Goal: Information Seeking & Learning: Obtain resource

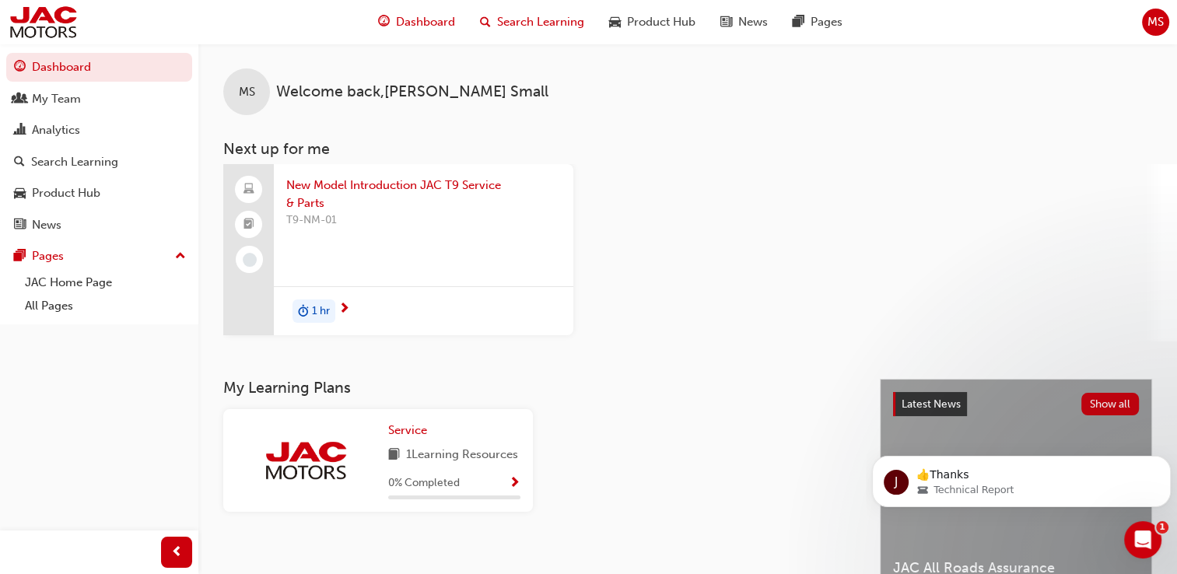
click at [553, 15] on span "Search Learning" at bounding box center [540, 22] width 87 height 18
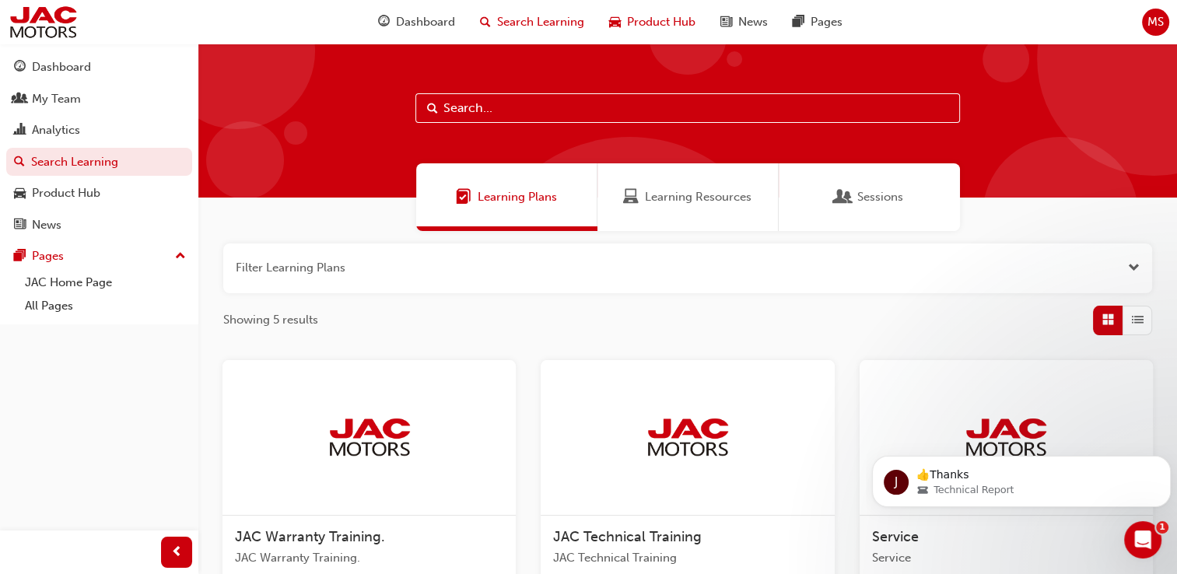
click at [666, 27] on span "Product Hub" at bounding box center [661, 22] width 68 height 18
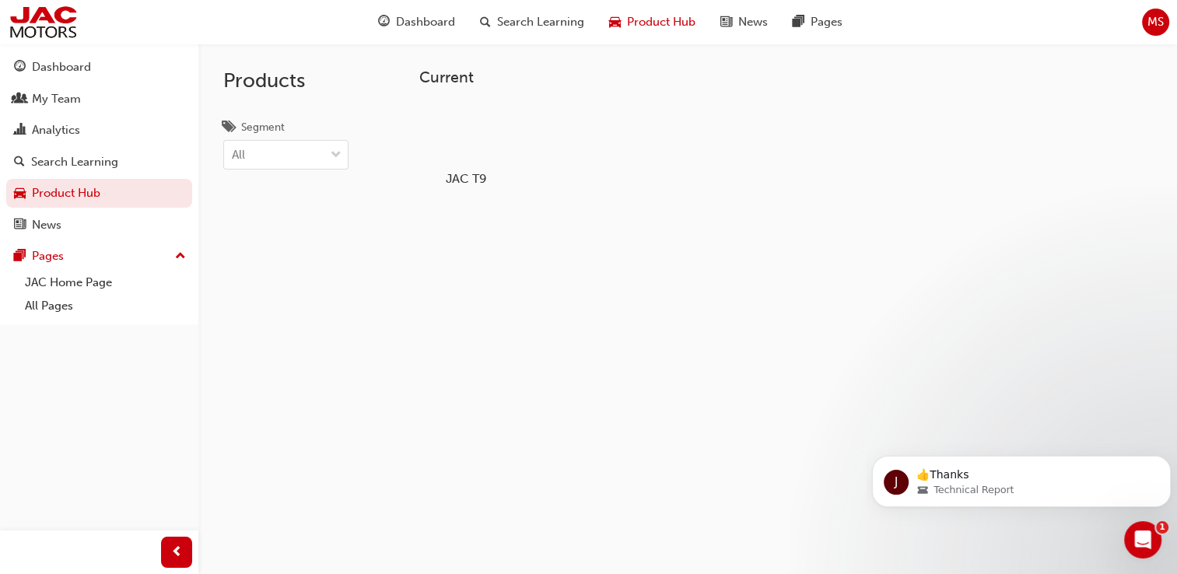
click at [430, 153] on div at bounding box center [466, 134] width 86 height 62
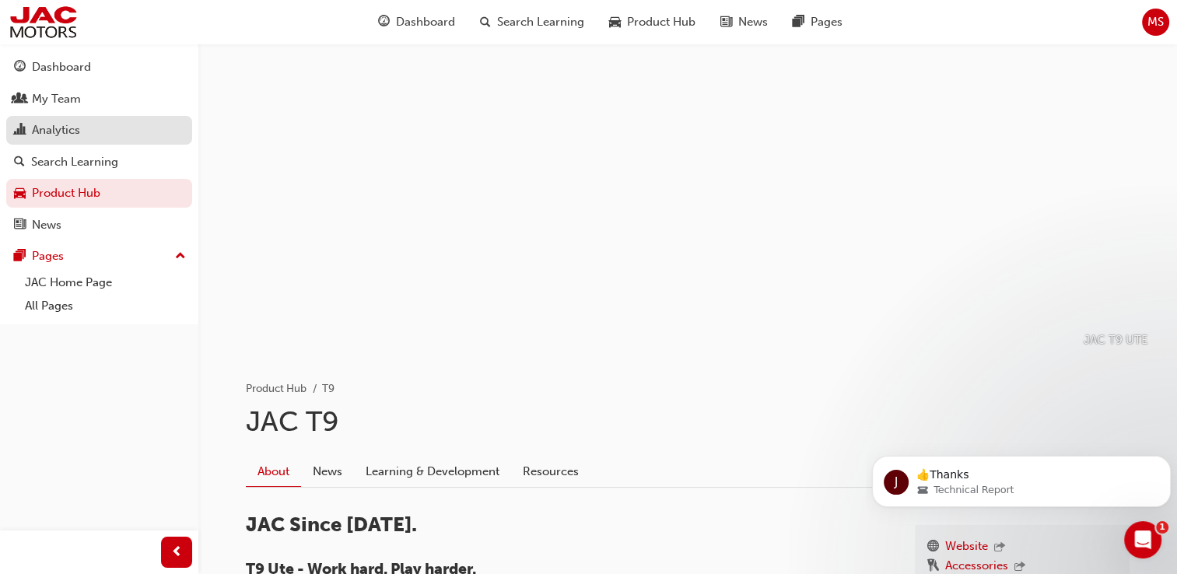
click at [69, 134] on div "Analytics" at bounding box center [56, 130] width 48 height 18
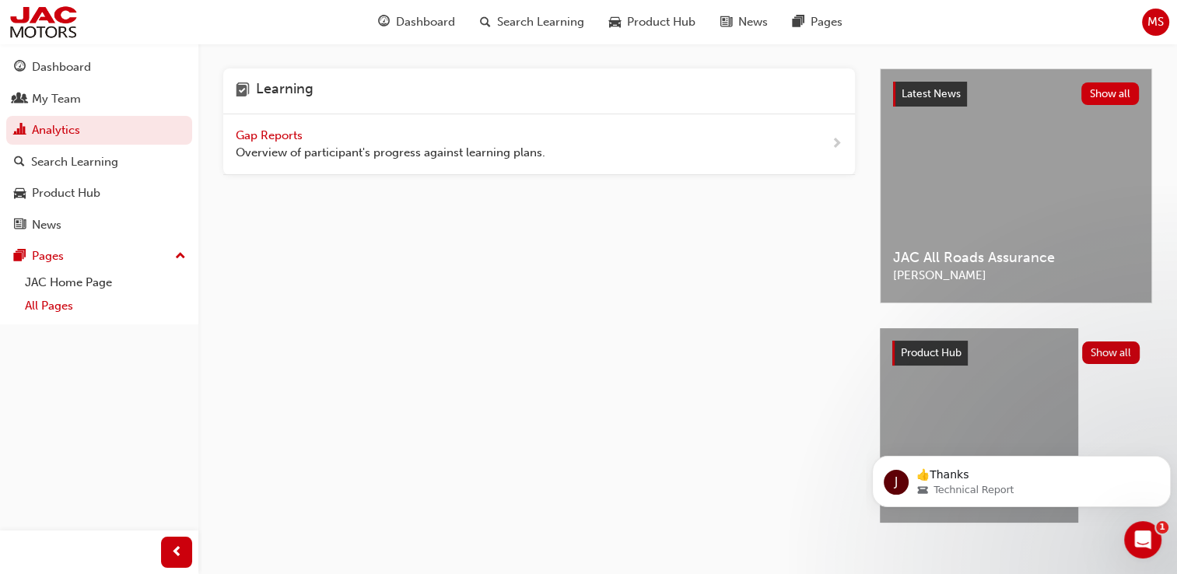
click at [68, 304] on link "All Pages" at bounding box center [106, 306] width 174 height 24
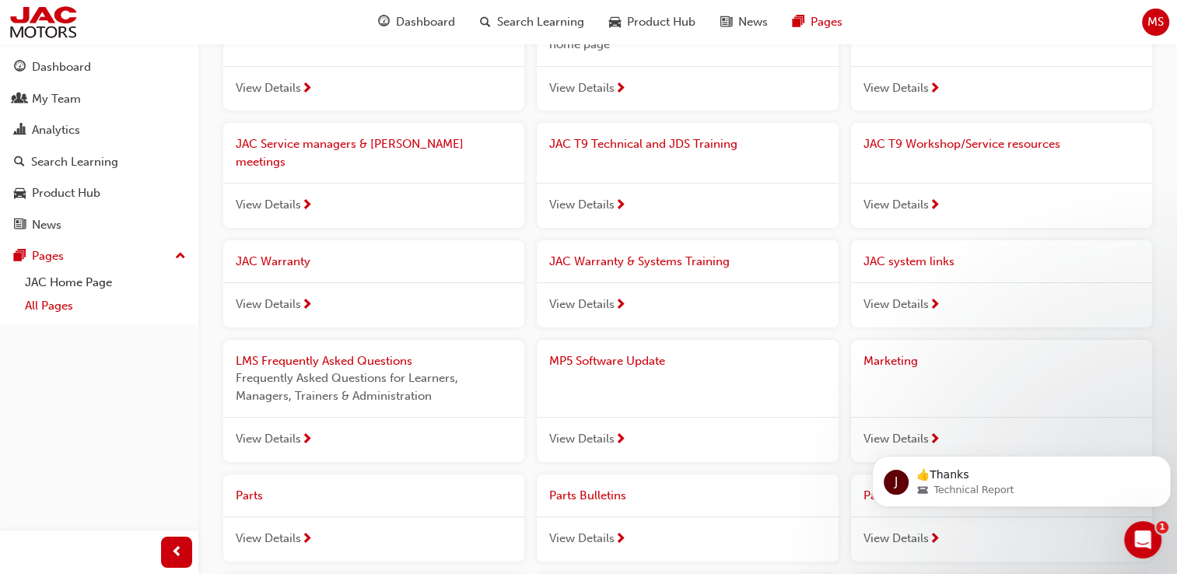
scroll to position [268, 0]
click at [613, 294] on span "View Details" at bounding box center [581, 303] width 65 height 18
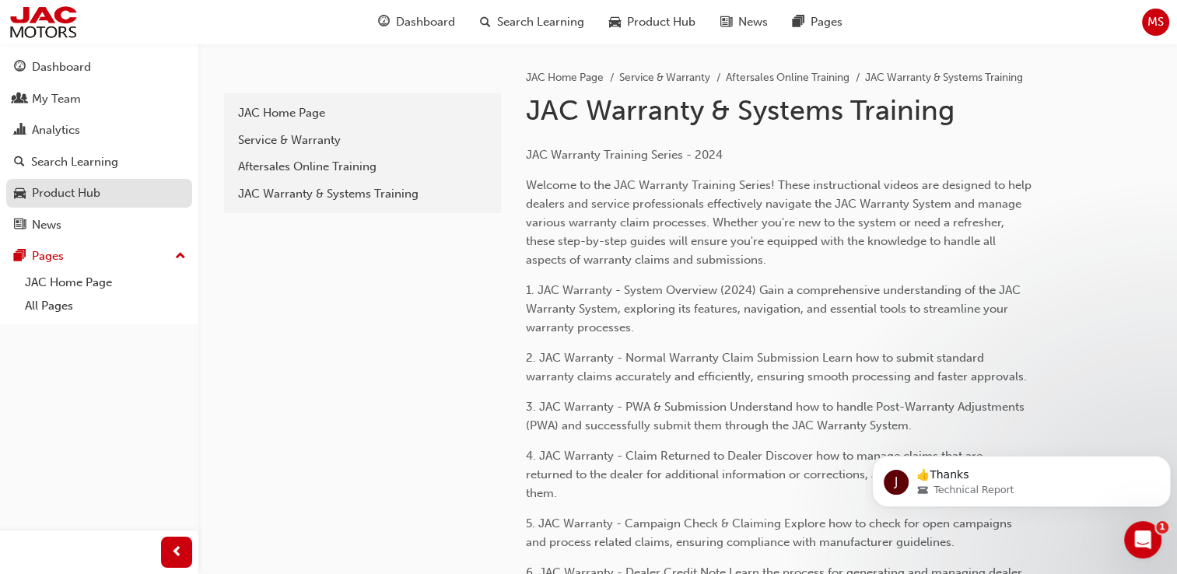
click at [91, 189] on div "Product Hub" at bounding box center [66, 193] width 68 height 18
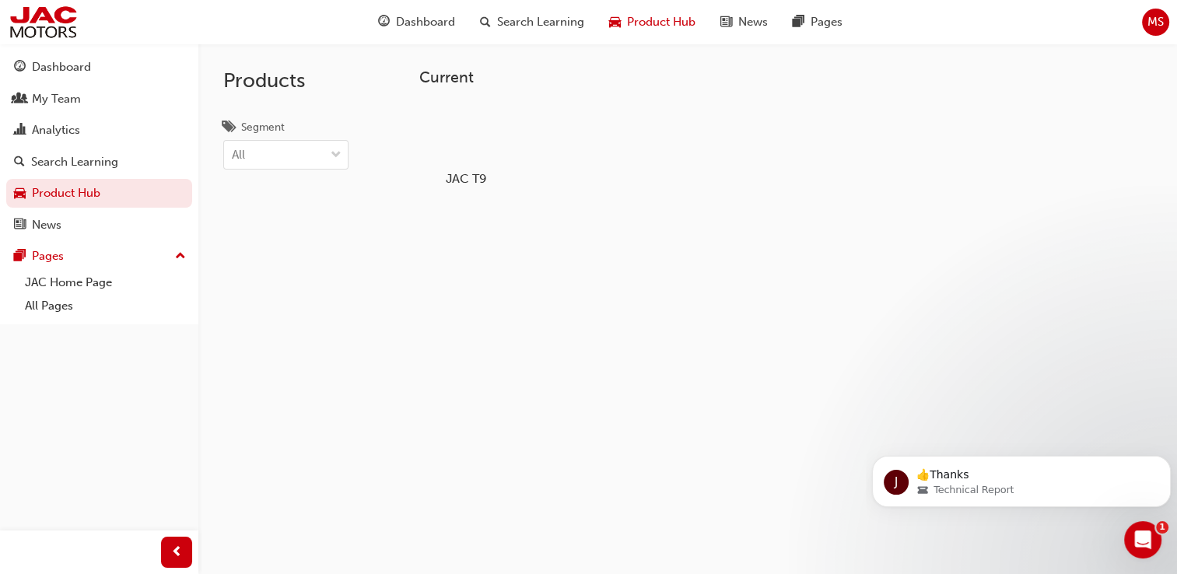
click at [429, 135] on div at bounding box center [466, 134] width 86 height 62
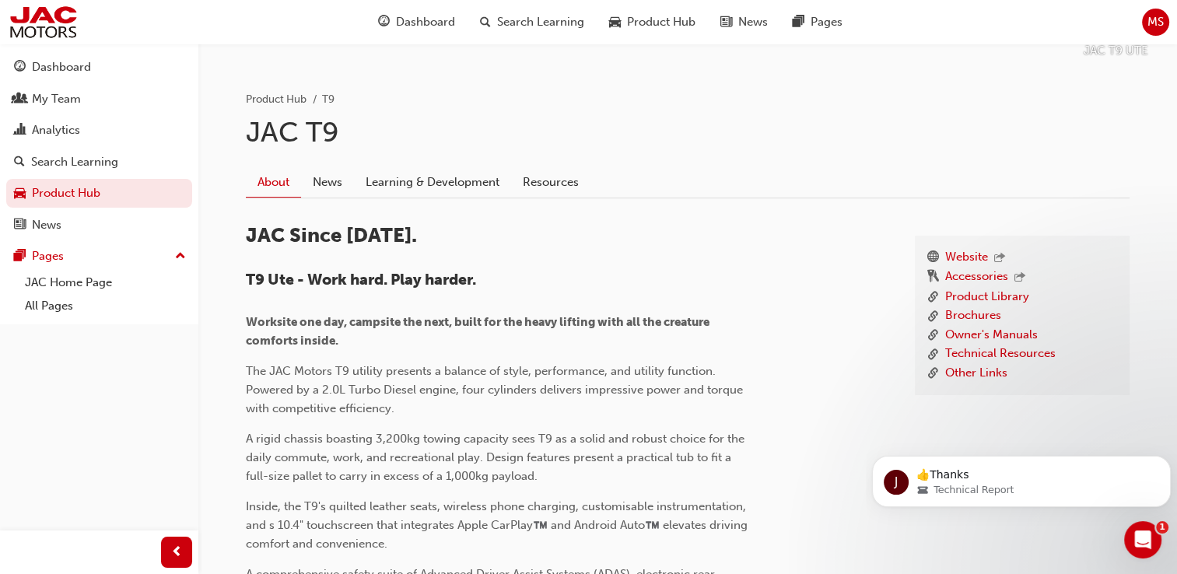
scroll to position [308, 0]
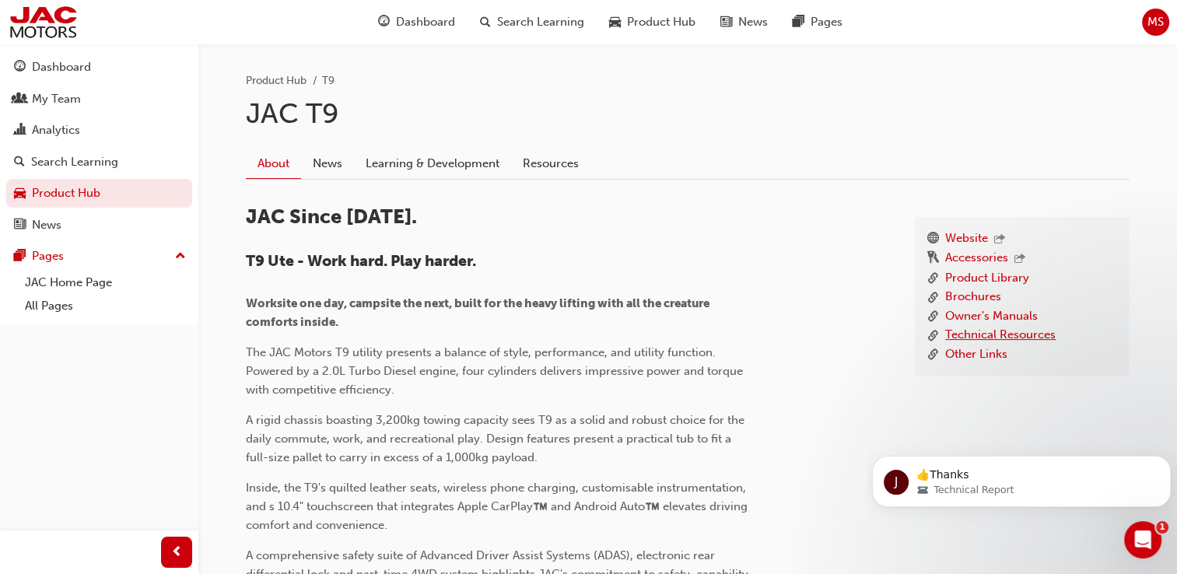
click at [1026, 329] on link "Technical Resources" at bounding box center [1001, 335] width 111 height 19
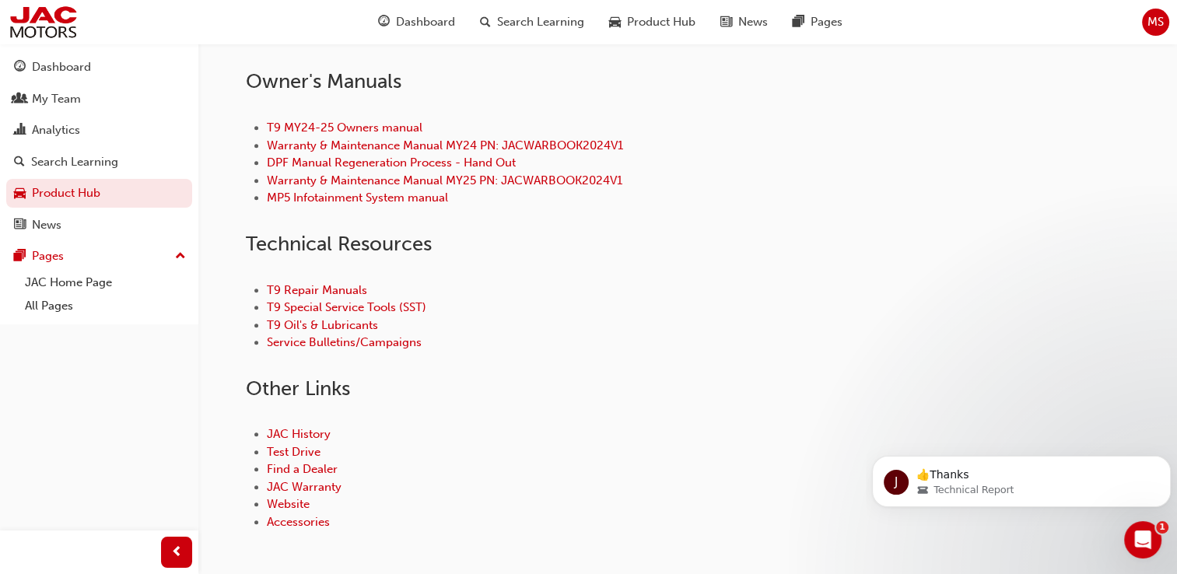
scroll to position [713, 0]
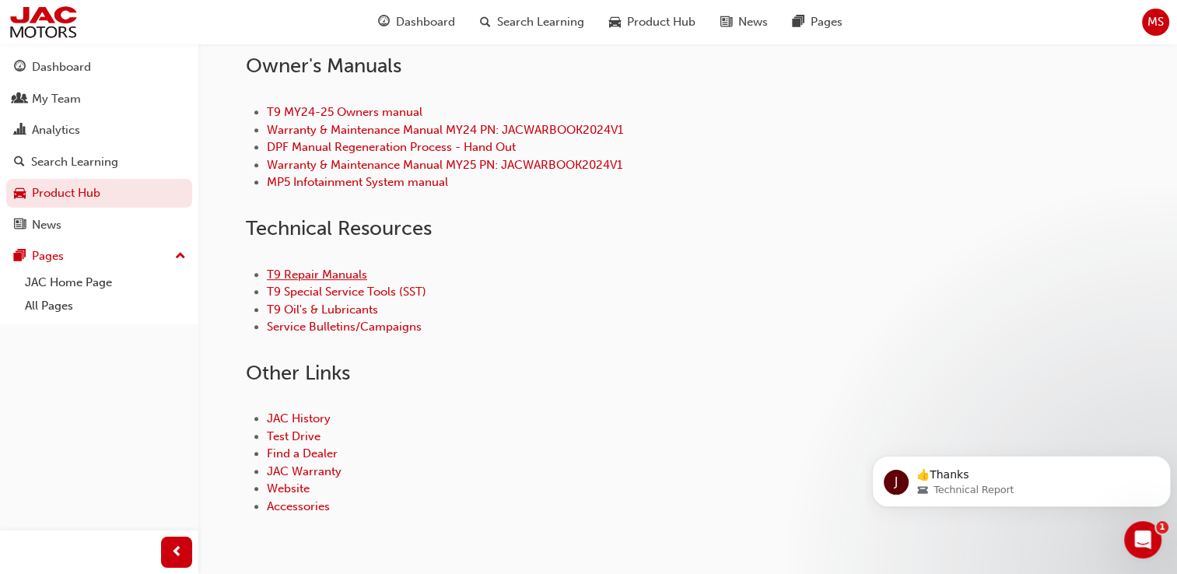
click at [325, 270] on link "T9 Repair Manuals" at bounding box center [317, 275] width 100 height 14
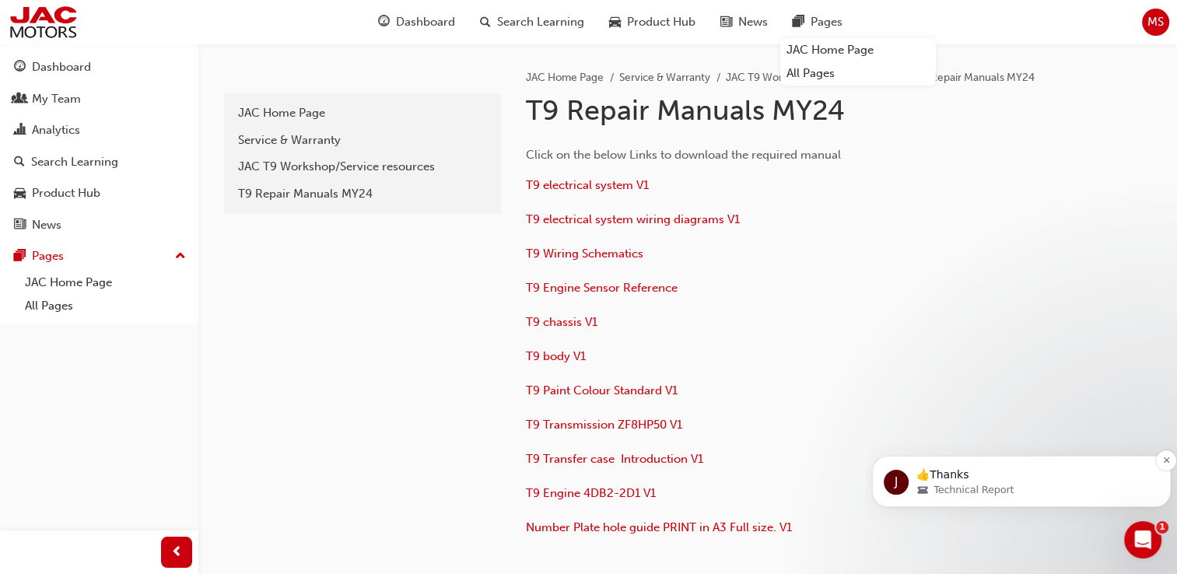
click at [1027, 504] on div "J 👍Thanks Technical Report" at bounding box center [1021, 481] width 299 height 51
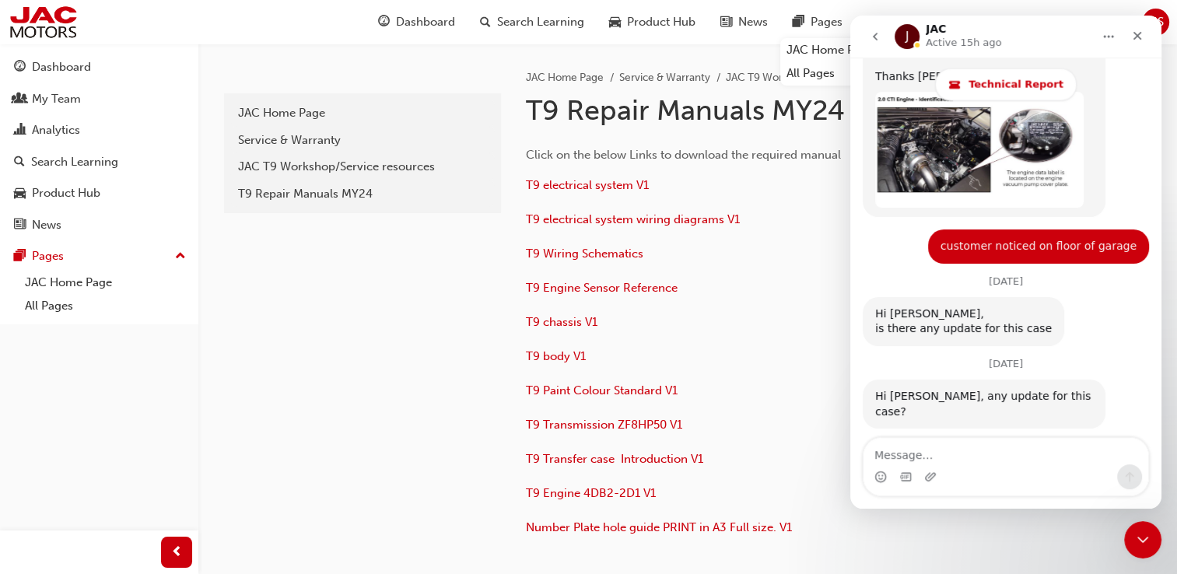
scroll to position [3615, 0]
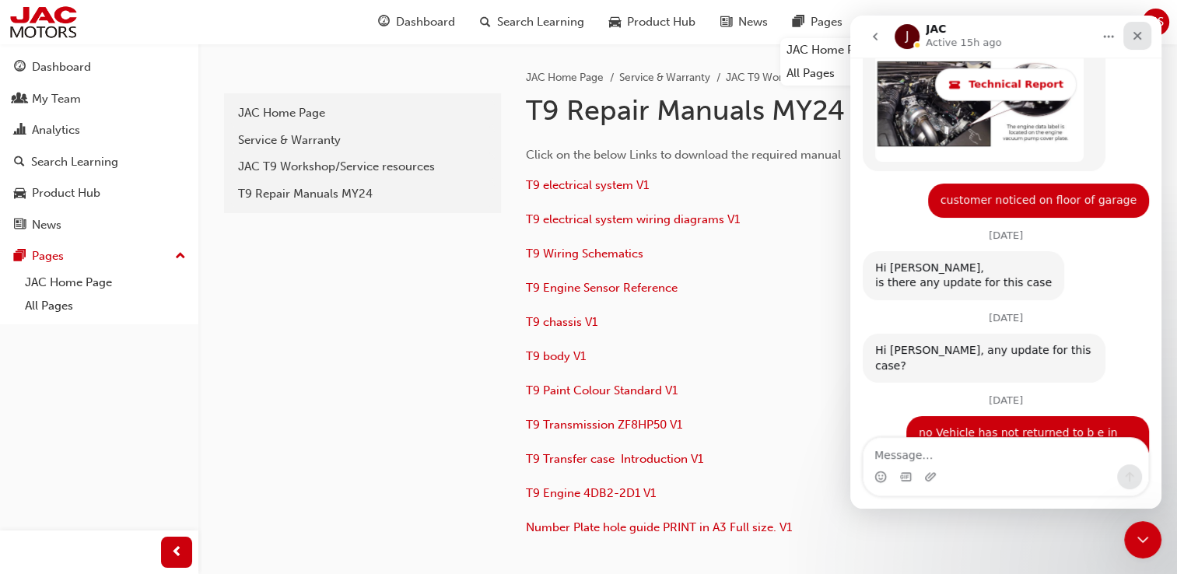
click at [1143, 33] on icon "Close" at bounding box center [1138, 36] width 12 height 12
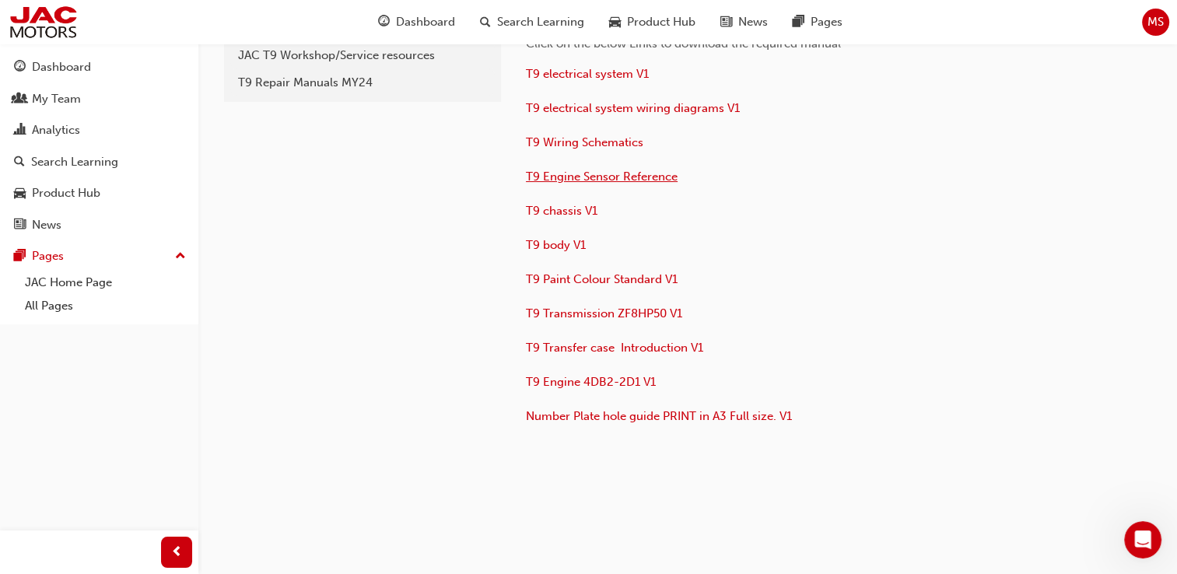
scroll to position [0, 0]
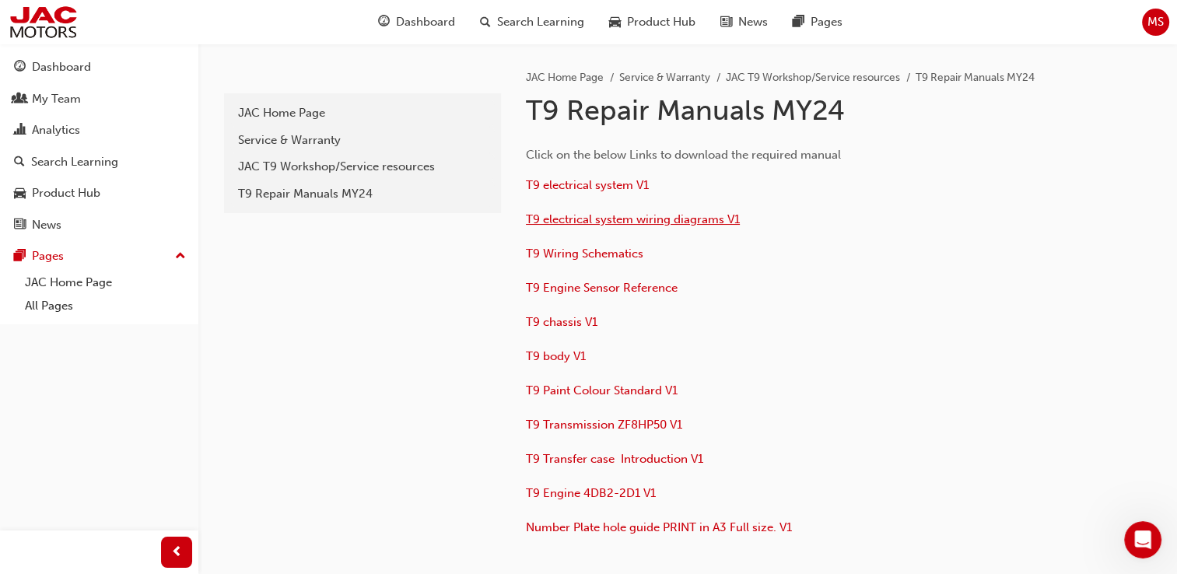
click at [638, 221] on span "T9 electrical system wiring diagrams V1" at bounding box center [633, 219] width 214 height 14
click at [554, 355] on span "T9 body V1" at bounding box center [556, 356] width 60 height 14
click at [299, 163] on div "JAC T9 Workshop/Service resources" at bounding box center [362, 167] width 249 height 18
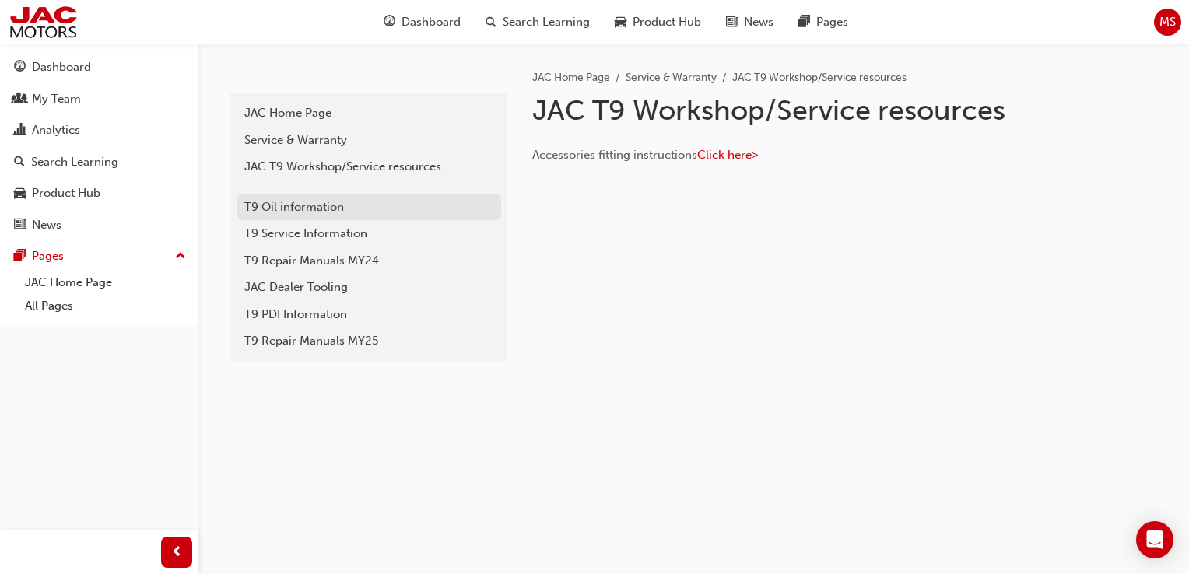
click at [312, 198] on div "T9 Oil information" at bounding box center [368, 207] width 249 height 18
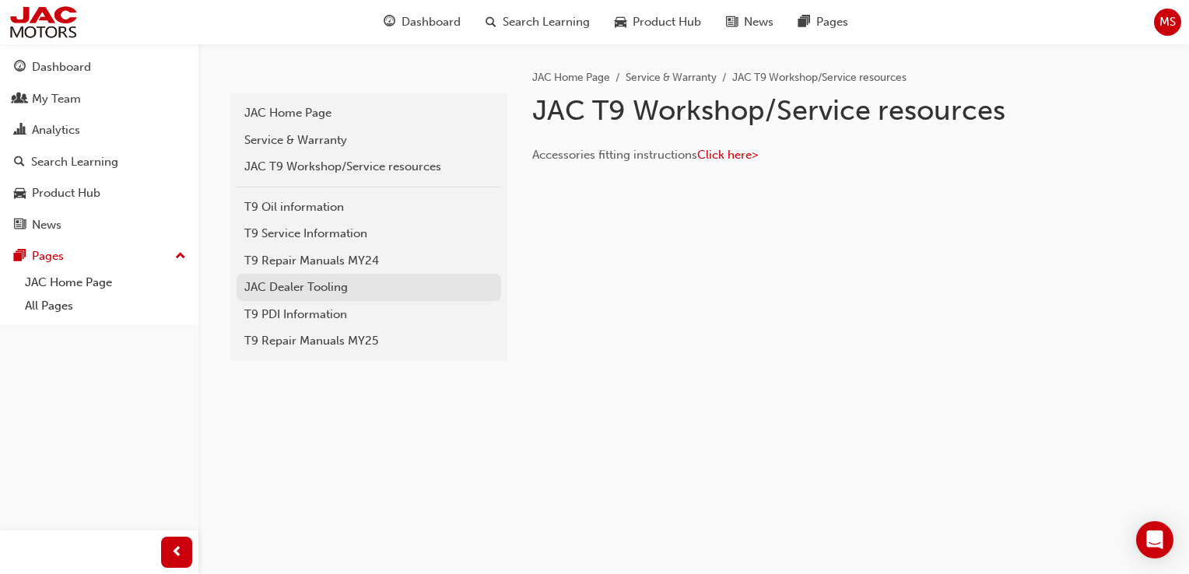
click at [325, 290] on div "JAC Dealer Tooling" at bounding box center [368, 288] width 249 height 18
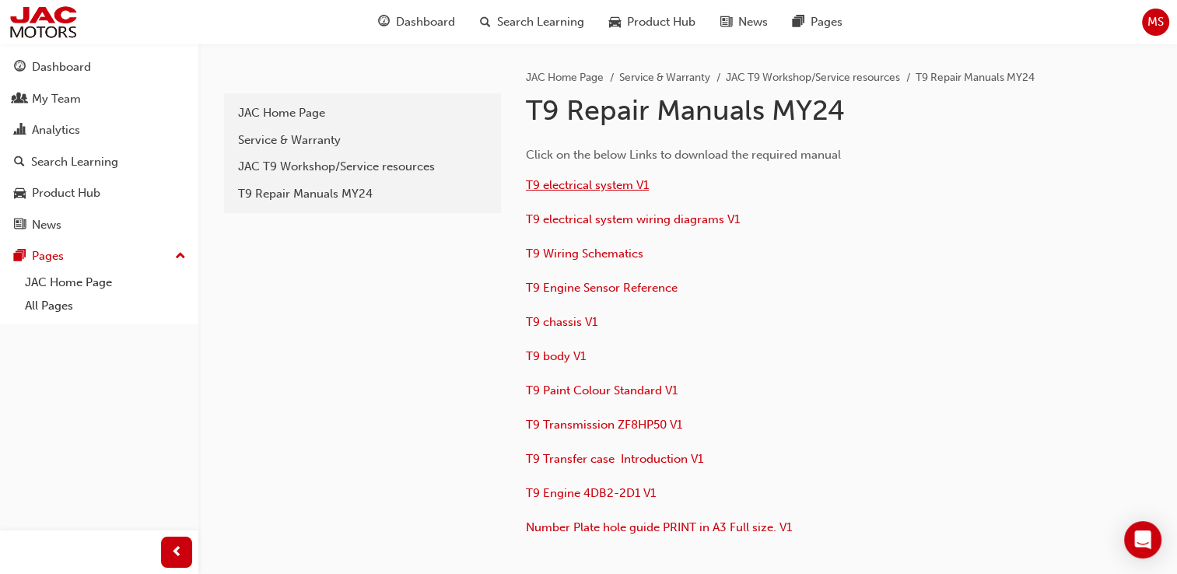
click at [600, 185] on span "T9 electrical system V1" at bounding box center [587, 185] width 123 height 14
click at [582, 492] on span "T9 Engine 4DB2-2D1 V1" at bounding box center [591, 493] width 130 height 14
click at [339, 193] on div "T9 Repair Manuals MY24" at bounding box center [362, 194] width 249 height 18
click at [340, 194] on div "T9 Repair Manuals MY24" at bounding box center [362, 194] width 249 height 18
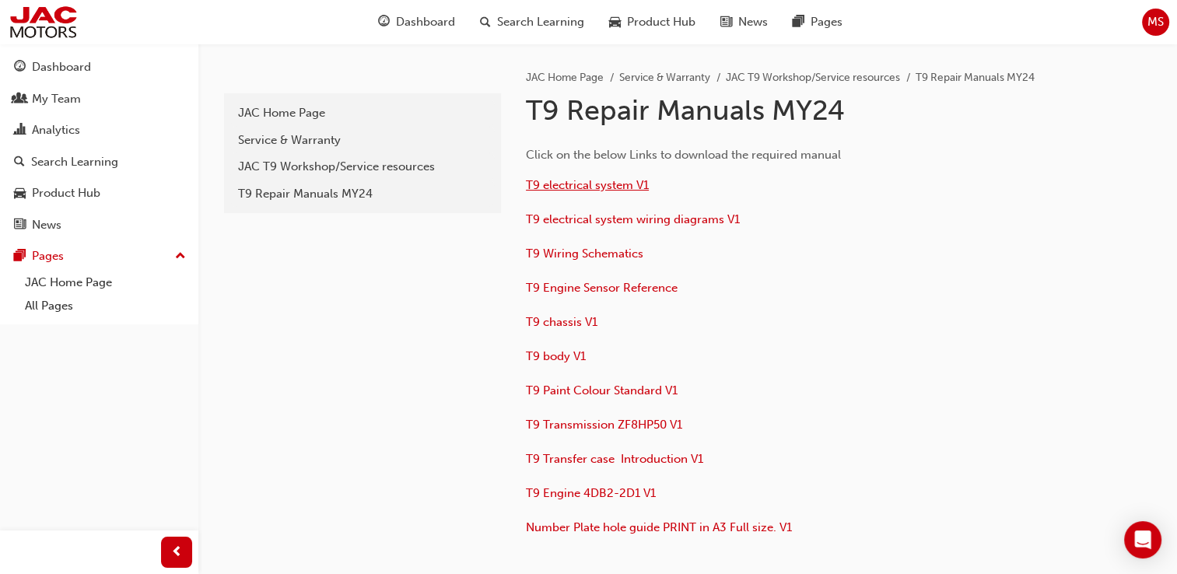
click at [599, 185] on span "T9 electrical system V1" at bounding box center [587, 185] width 123 height 14
click at [614, 291] on span "T9 Engine Sensor Reference" at bounding box center [602, 288] width 152 height 14
click at [1061, 175] on div "Click on the below Links to download the required manual T9 electrical system V…" at bounding box center [828, 337] width 604 height 408
click at [601, 256] on span "T9 Wiring Schematics" at bounding box center [585, 254] width 118 height 14
click at [584, 285] on span "T9 Engine Sensor Reference" at bounding box center [602, 288] width 152 height 14
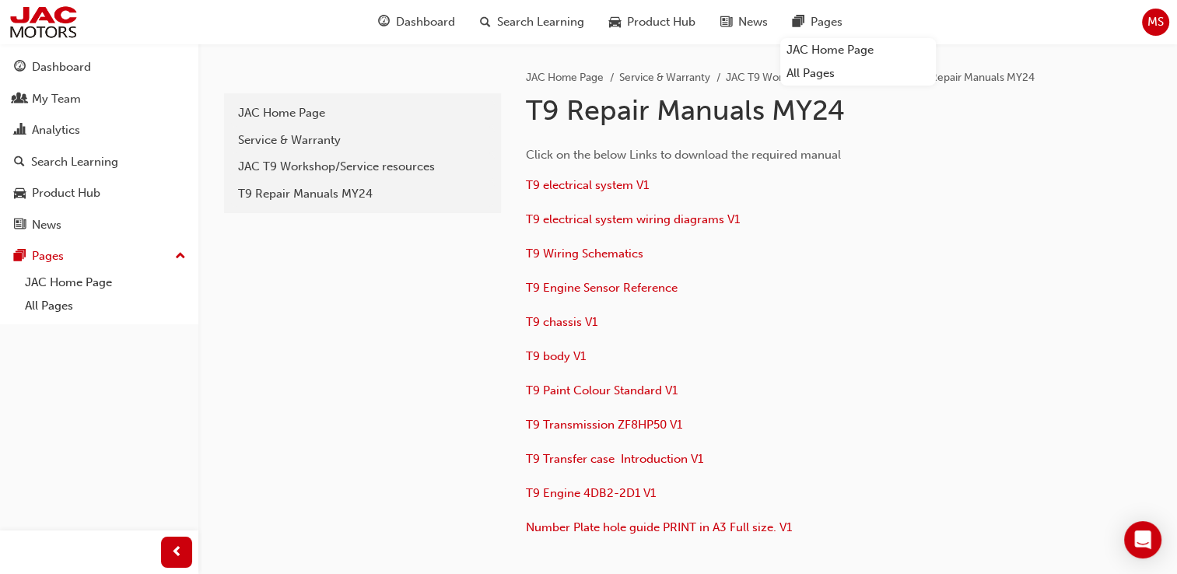
click at [1003, 269] on div "Click on the below Links to download the required manual T9 electrical system V…" at bounding box center [779, 343] width 506 height 395
click at [353, 167] on div "JAC T9 Workshop/Service resources" at bounding box center [362, 167] width 249 height 18
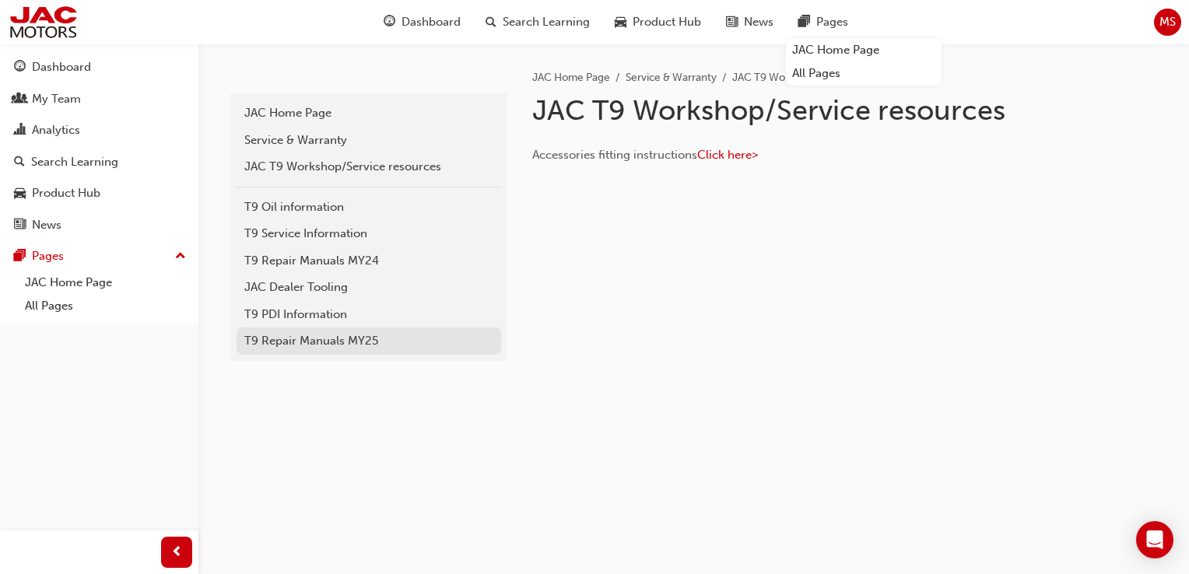
click at [347, 339] on div "T9 Repair Manuals MY25" at bounding box center [368, 341] width 249 height 18
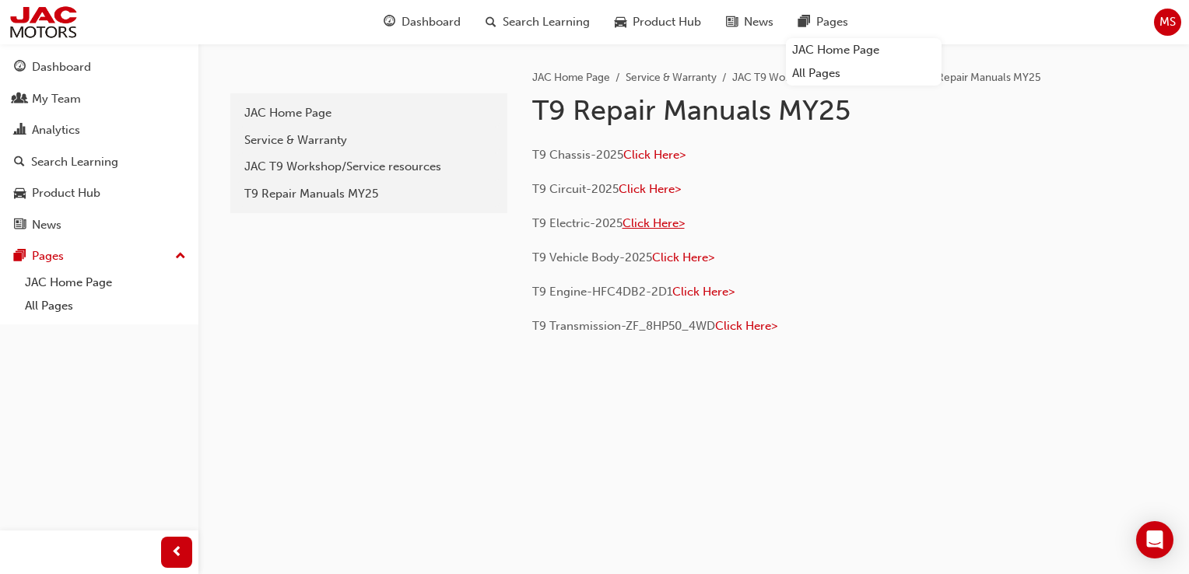
click at [661, 222] on span "Click Here>" at bounding box center [654, 223] width 62 height 14
